Goal: Task Accomplishment & Management: Manage account settings

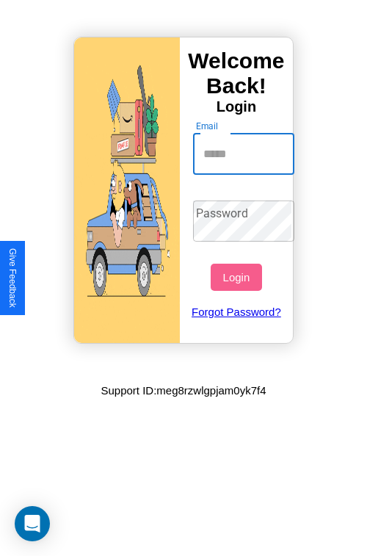
click at [245, 154] on input "Email" at bounding box center [244, 154] width 102 height 41
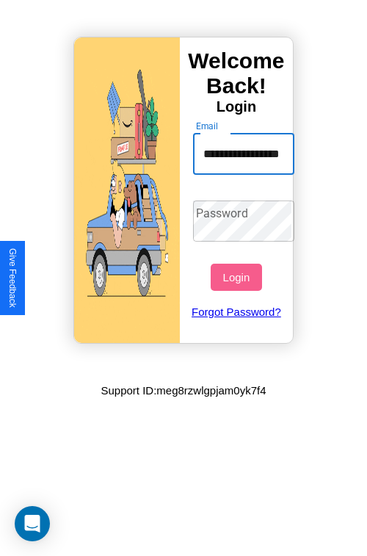
scroll to position [0, 37]
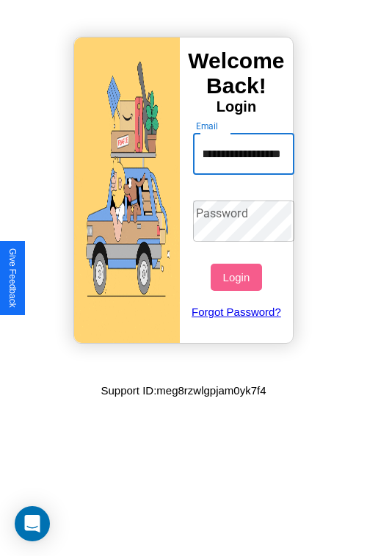
type input "**********"
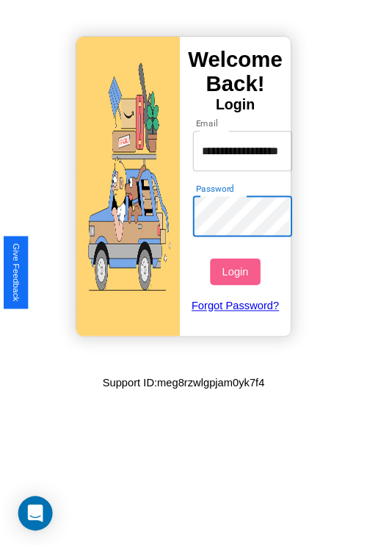
scroll to position [0, 0]
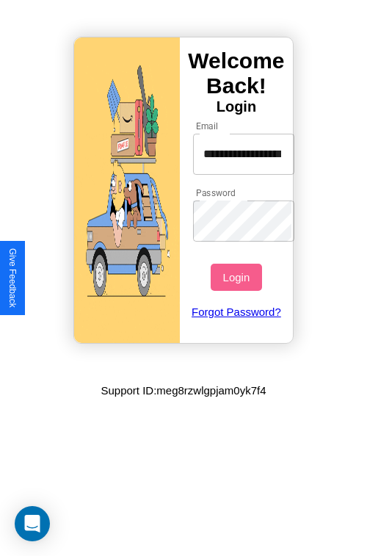
click at [238, 277] on button "Login" at bounding box center [236, 277] width 51 height 27
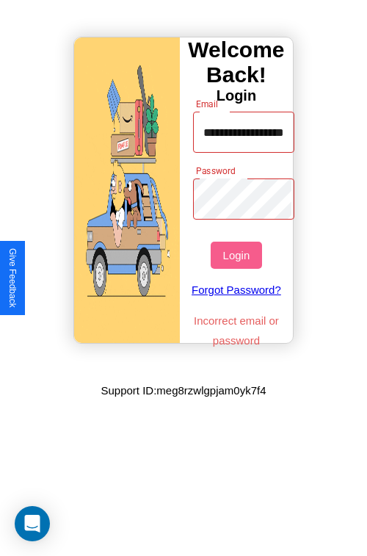
click at [238, 255] on button "Login" at bounding box center [236, 255] width 51 height 27
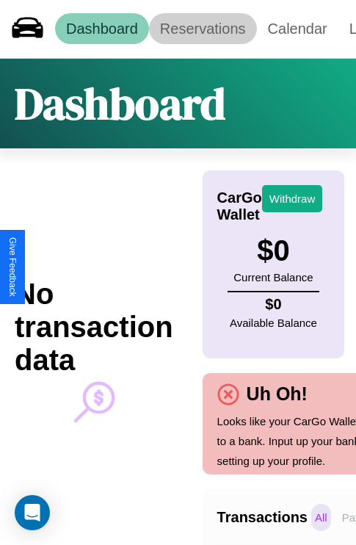
click at [203, 29] on link "Reservations" at bounding box center [203, 28] width 108 height 31
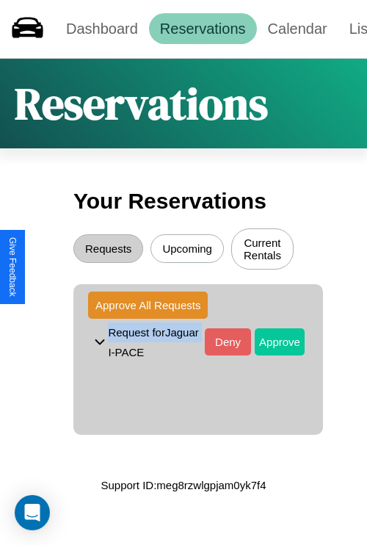
click at [269, 344] on button "Approve" at bounding box center [280, 341] width 50 height 27
